Goal: Information Seeking & Learning: Understand process/instructions

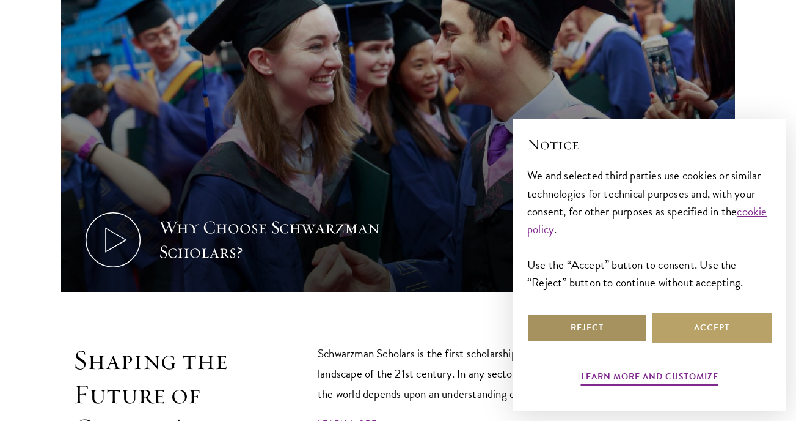
click at [597, 325] on button "Reject" at bounding box center [587, 327] width 120 height 29
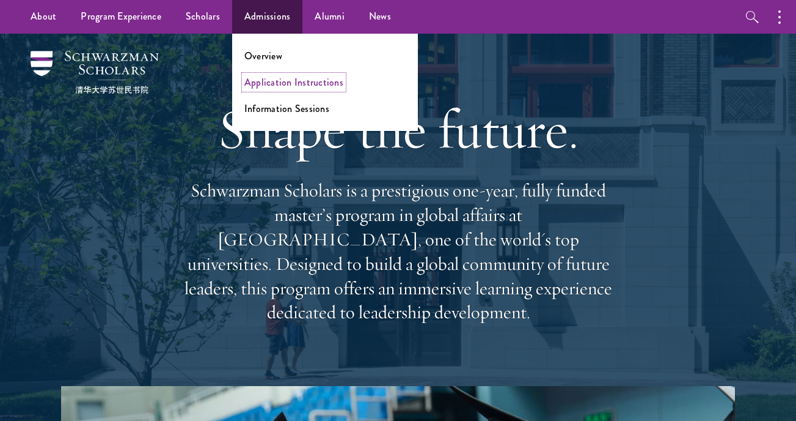
click at [279, 79] on link "Application Instructions" at bounding box center [293, 82] width 99 height 14
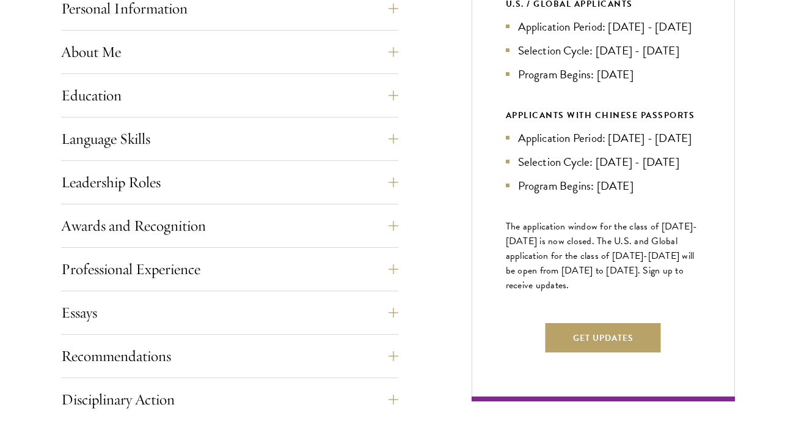
scroll to position [582, 0]
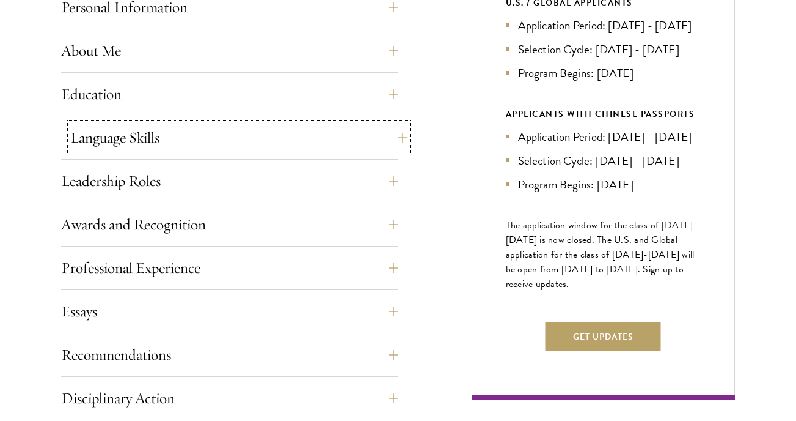
click at [137, 139] on button "Language Skills" at bounding box center [238, 137] width 337 height 29
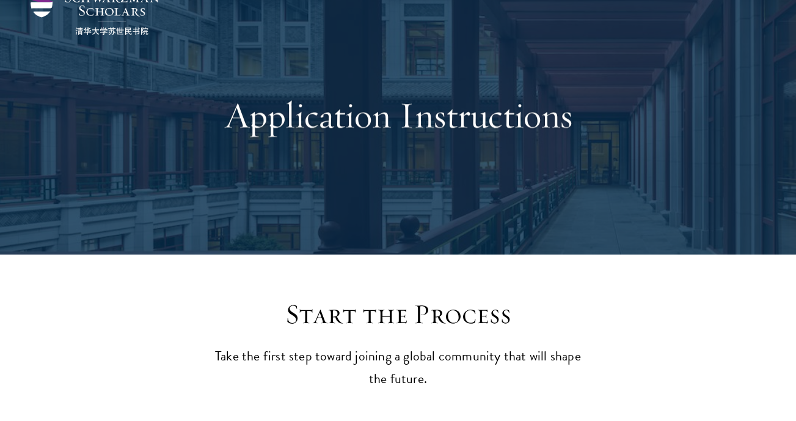
scroll to position [0, 0]
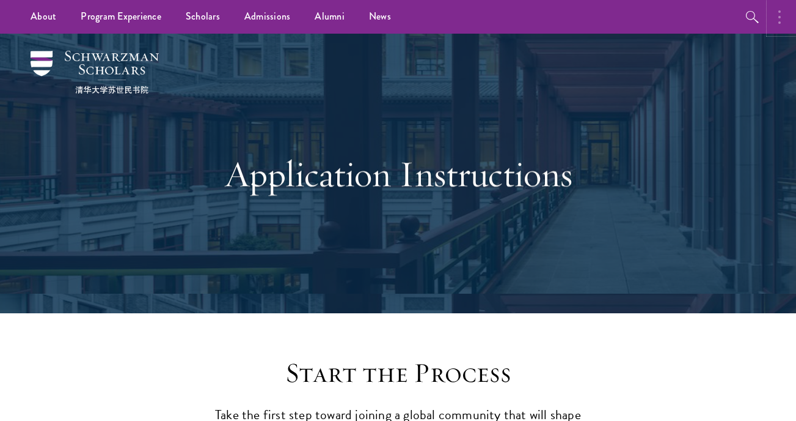
click at [777, 18] on button "button" at bounding box center [783, 17] width 27 height 34
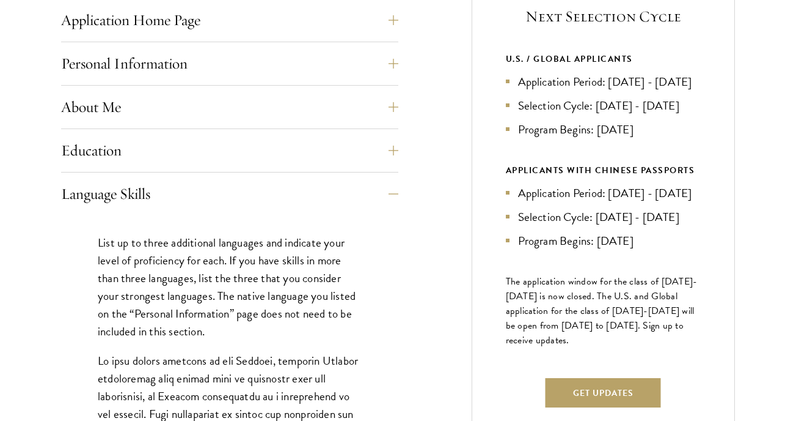
scroll to position [526, 0]
